Goal: Information Seeking & Learning: Learn about a topic

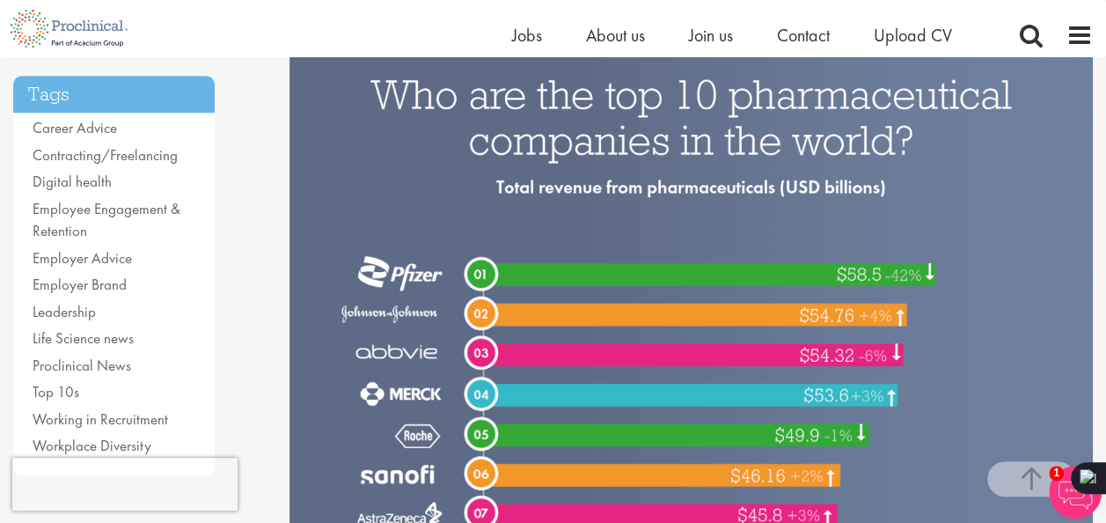
scroll to position [352, 0]
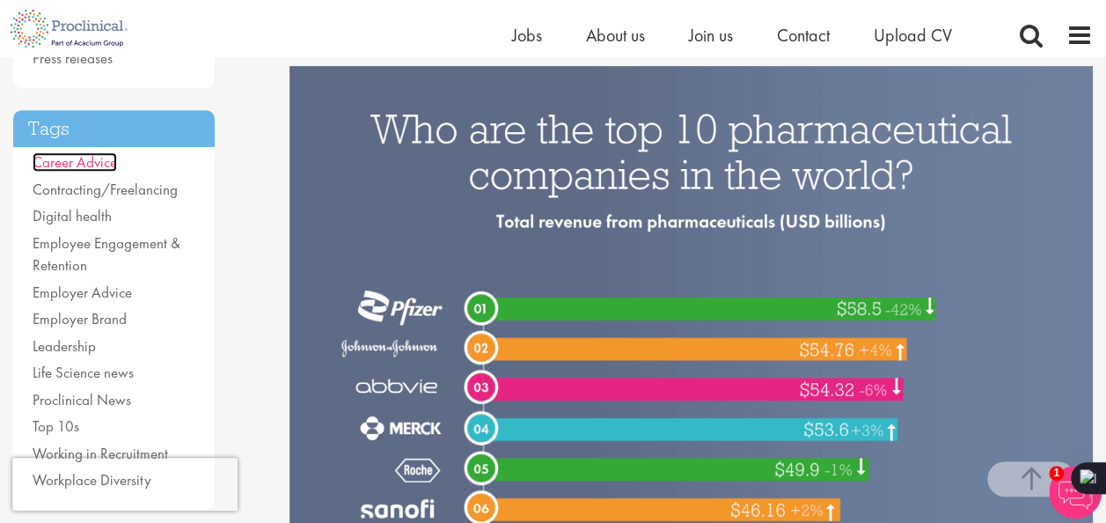
click at [96, 167] on link "Career Advice" at bounding box center [75, 161] width 84 height 19
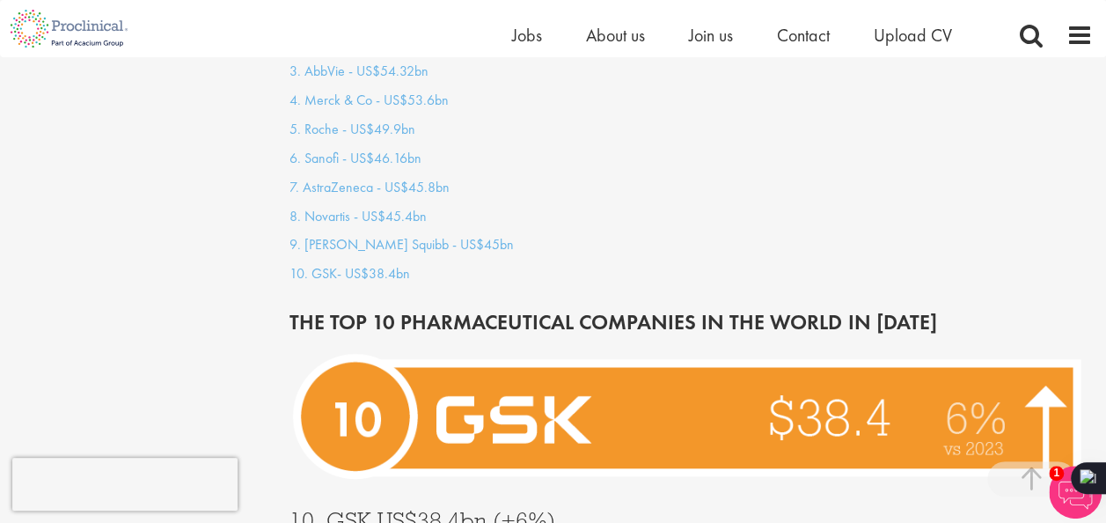
scroll to position [1936, 0]
